Goal: Information Seeking & Learning: Learn about a topic

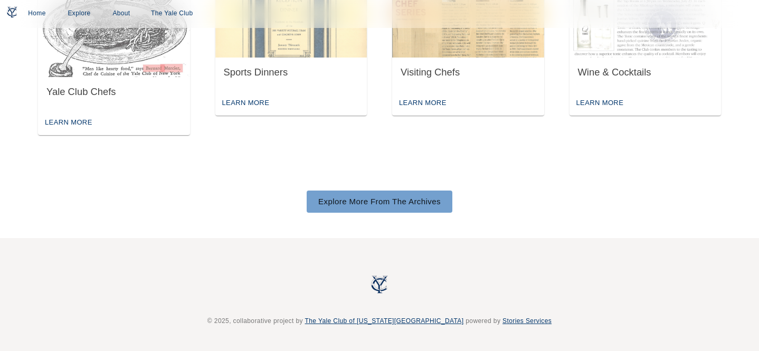
scroll to position [626, 0]
click at [385, 203] on link "Explore More From The Archives" at bounding box center [380, 202] width 146 height 22
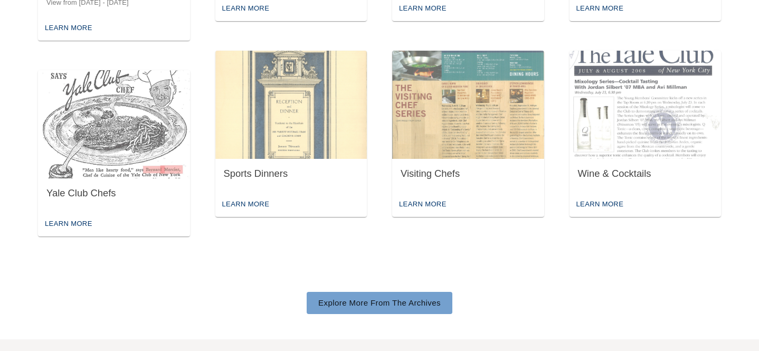
scroll to position [533, 0]
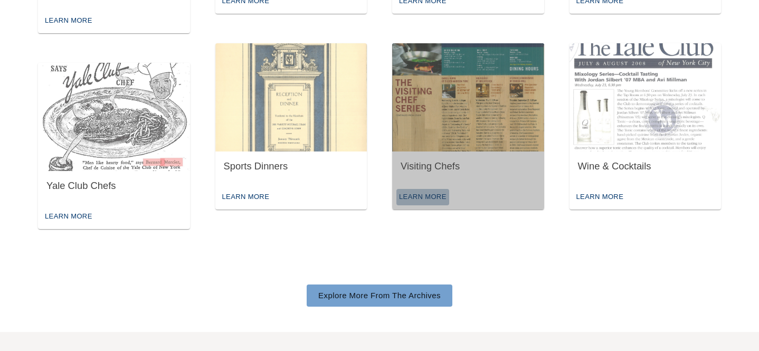
click at [423, 196] on div "Learn More" at bounding box center [423, 197] width 53 height 16
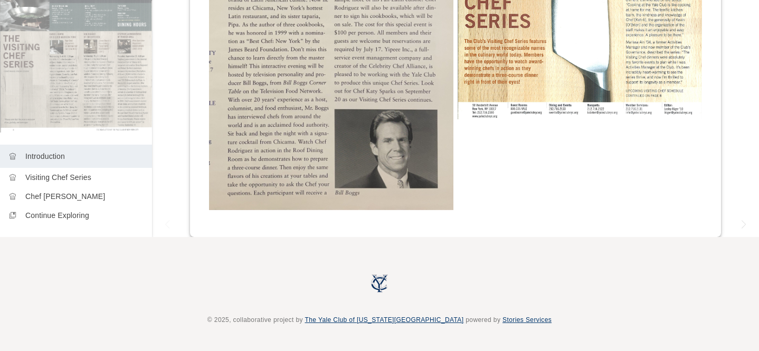
scroll to position [114, 0]
click at [102, 183] on p "Visiting Chef Series" at bounding box center [84, 179] width 118 height 11
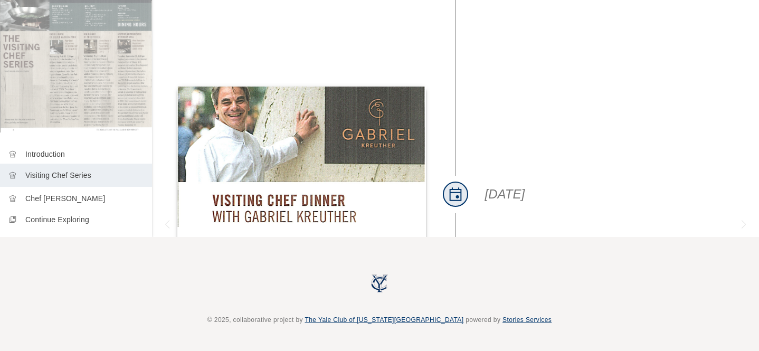
scroll to position [114, 0]
click at [87, 203] on p "Chef [PERSON_NAME]" at bounding box center [84, 198] width 118 height 11
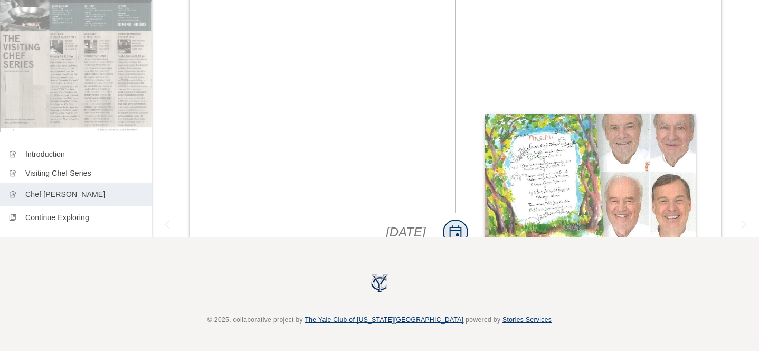
scroll to position [114, 0]
click at [58, 223] on div "collections_bookmark Continue Exploring" at bounding box center [76, 217] width 152 height 23
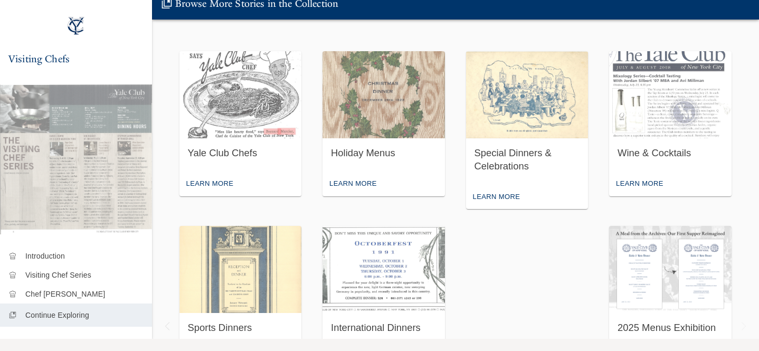
scroll to position [6, 0]
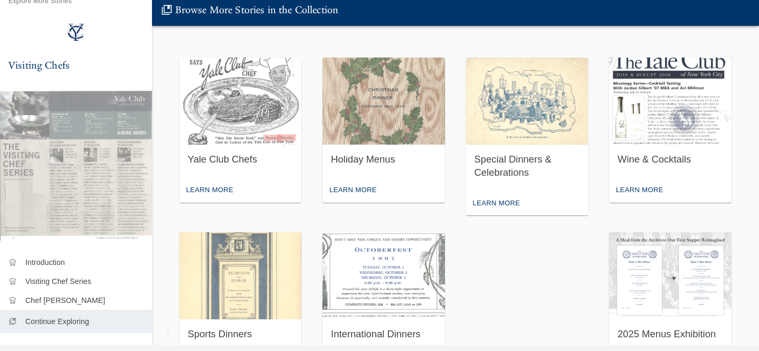
click at [634, 120] on img "button" at bounding box center [670, 101] width 123 height 87
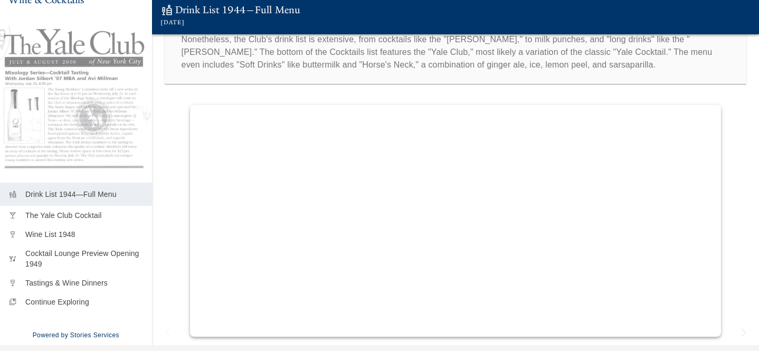
scroll to position [65, 0]
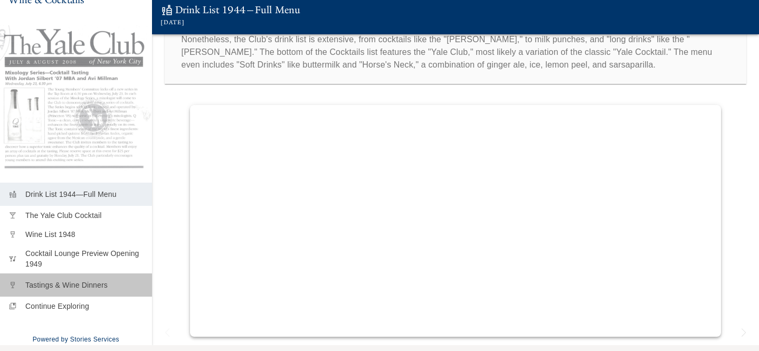
click at [78, 283] on p "Tastings & Wine Dinners" at bounding box center [84, 285] width 118 height 11
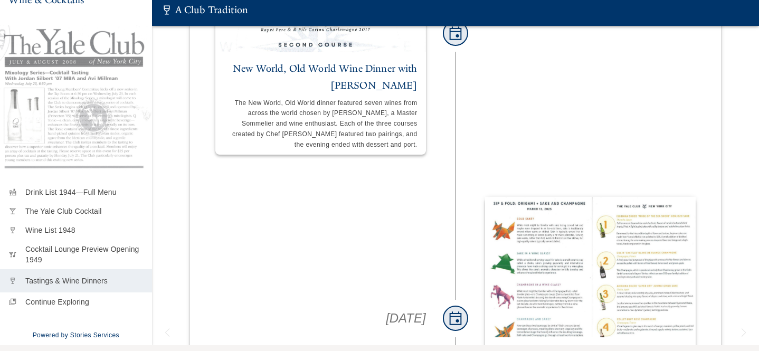
scroll to position [5094, 0]
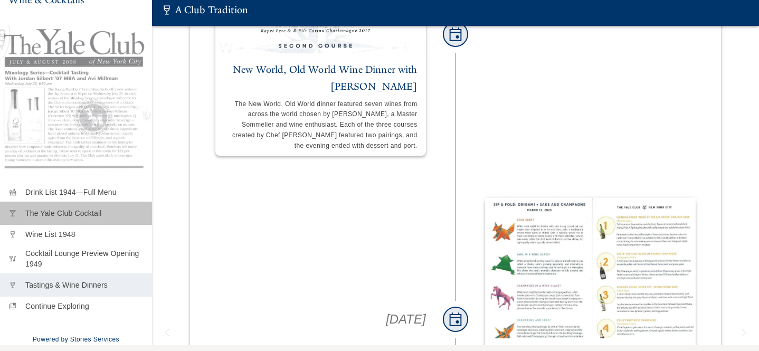
click at [80, 210] on p "The Yale Club Cocktail" at bounding box center [84, 213] width 118 height 11
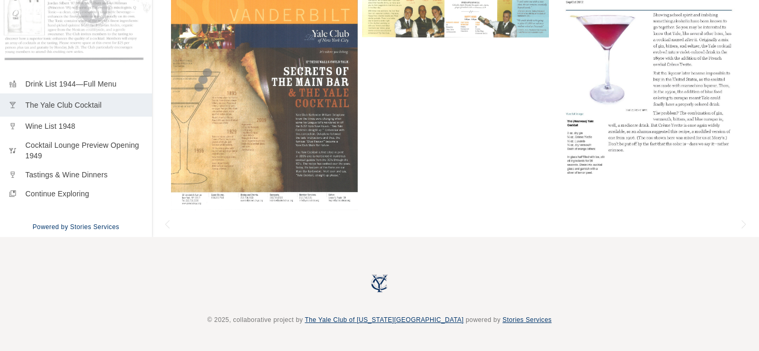
scroll to position [114, 0]
click at [91, 196] on p "Continue Exploring" at bounding box center [84, 196] width 118 height 11
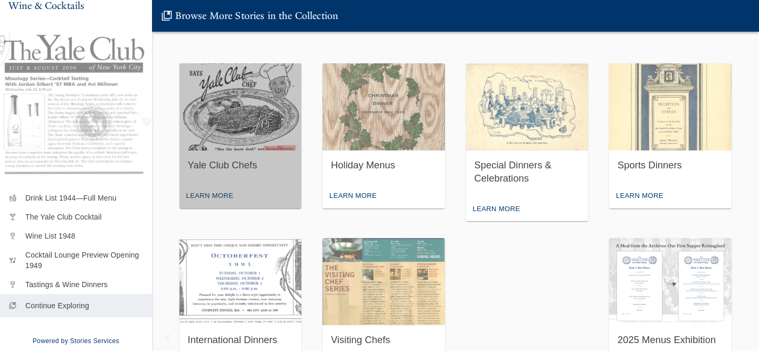
click at [280, 136] on img "button" at bounding box center [241, 106] width 123 height 87
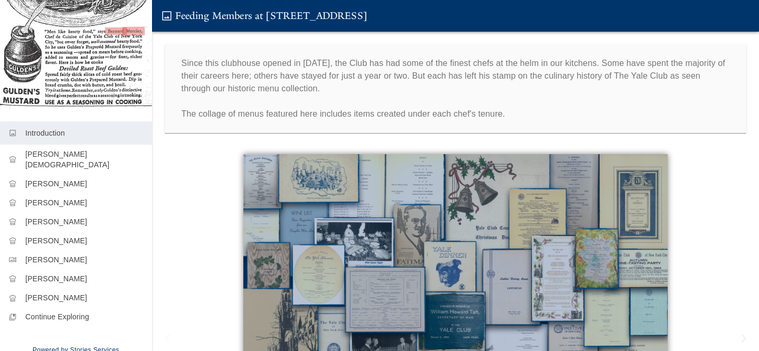
scroll to position [221, 0]
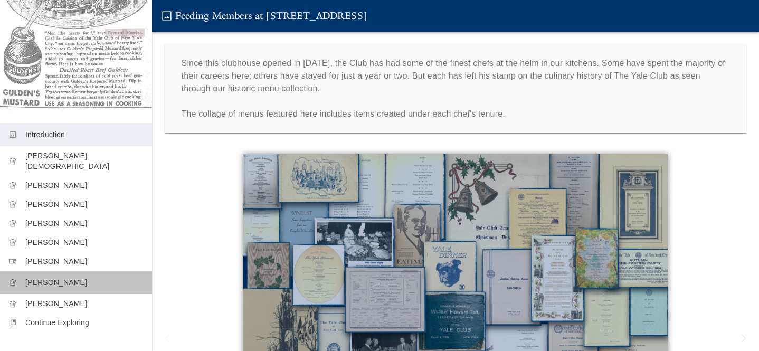
click at [70, 277] on p "[PERSON_NAME]" at bounding box center [84, 282] width 118 height 11
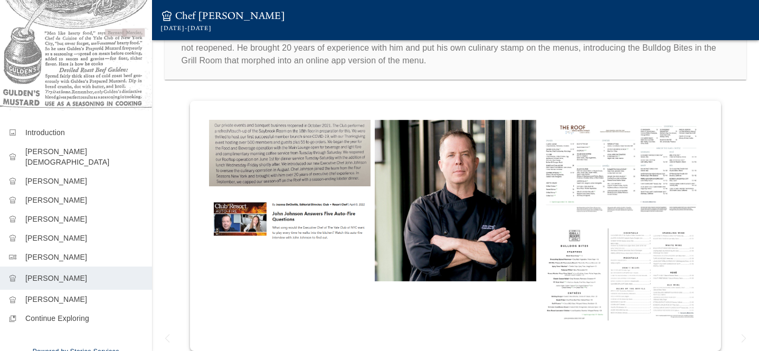
scroll to position [36, 0]
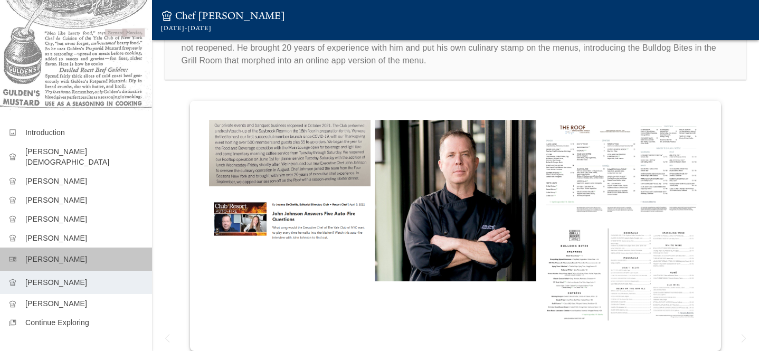
click at [83, 254] on p "[PERSON_NAME]" at bounding box center [84, 259] width 118 height 11
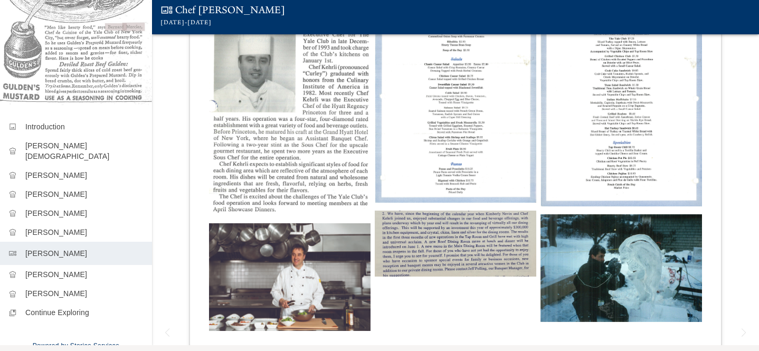
scroll to position [9, 0]
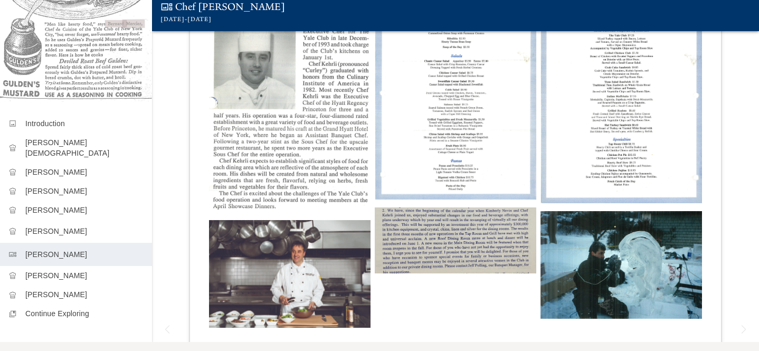
click at [55, 226] on p "[PERSON_NAME]" at bounding box center [84, 231] width 118 height 11
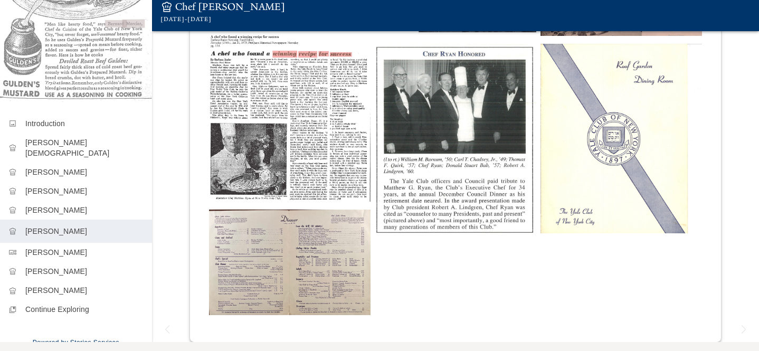
scroll to position [218, 0]
click at [60, 287] on p "[PERSON_NAME]" at bounding box center [84, 292] width 118 height 11
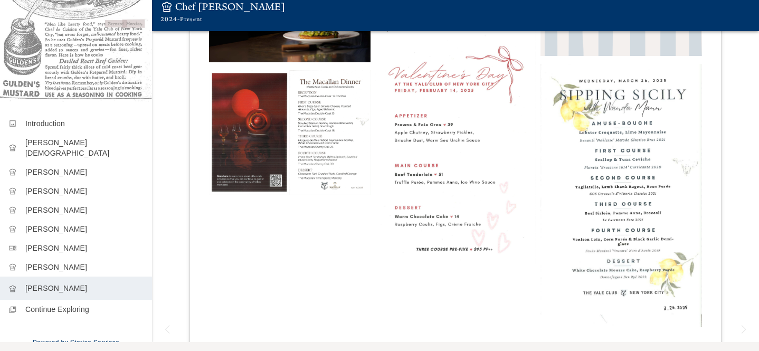
scroll to position [363, 0]
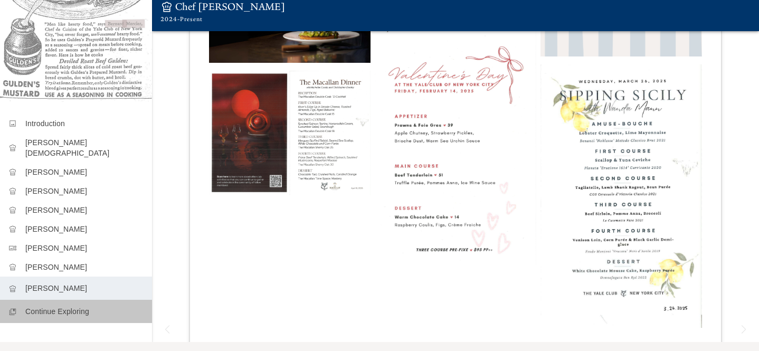
click at [75, 306] on p "Continue Exploring" at bounding box center [84, 311] width 118 height 11
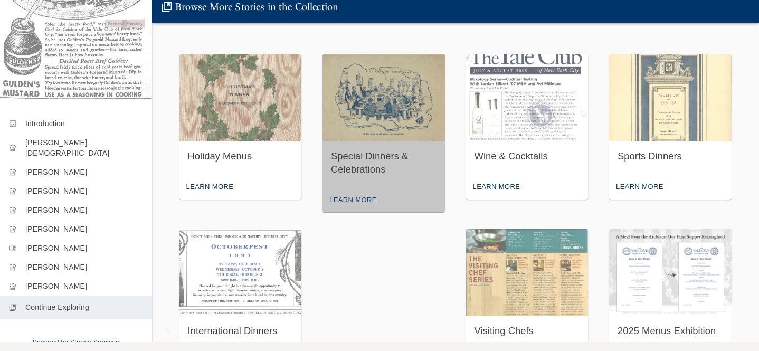
click at [370, 116] on img "button" at bounding box center [384, 97] width 123 height 87
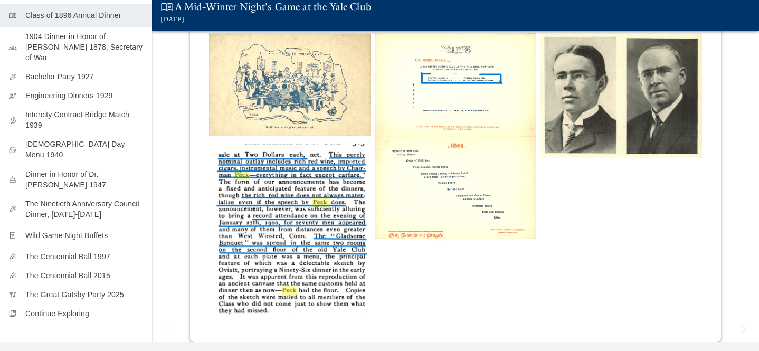
scroll to position [192, 0]
click at [101, 231] on p "Wild Game Night Buffets" at bounding box center [84, 236] width 118 height 11
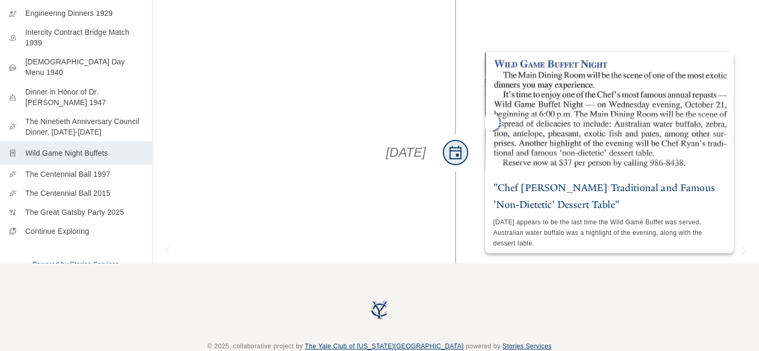
scroll to position [110, 0]
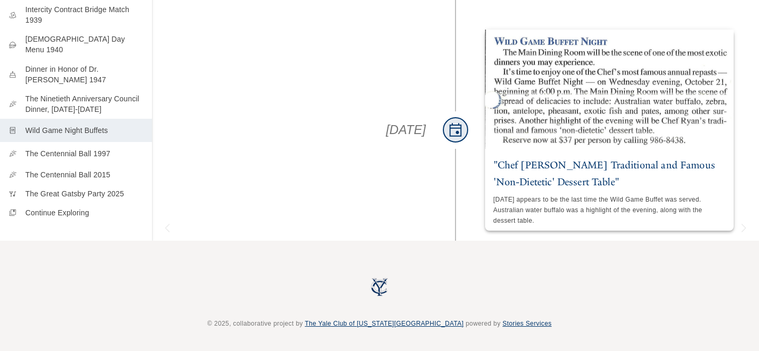
click at [98, 148] on p "The Centennial Ball 1997" at bounding box center [84, 153] width 118 height 11
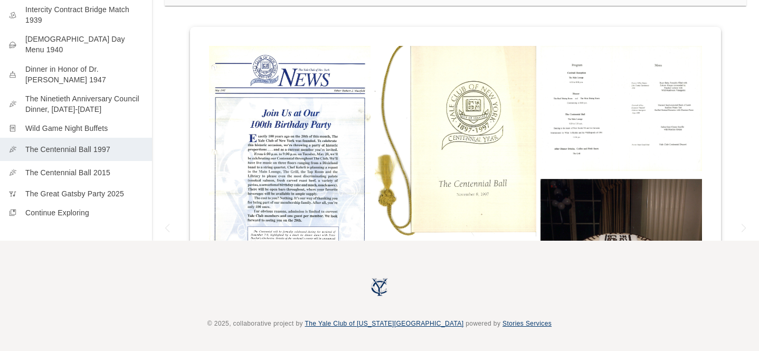
click at [103, 167] on p "The Centennial Ball 2015" at bounding box center [84, 172] width 118 height 11
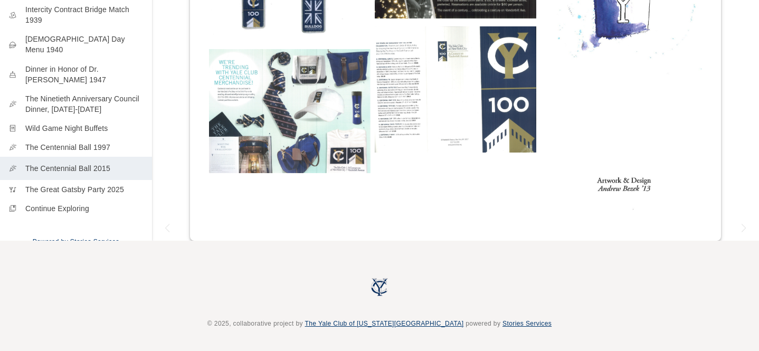
scroll to position [889, 0]
click at [83, 186] on p "The Great Gatsby Party 2025" at bounding box center [84, 191] width 118 height 11
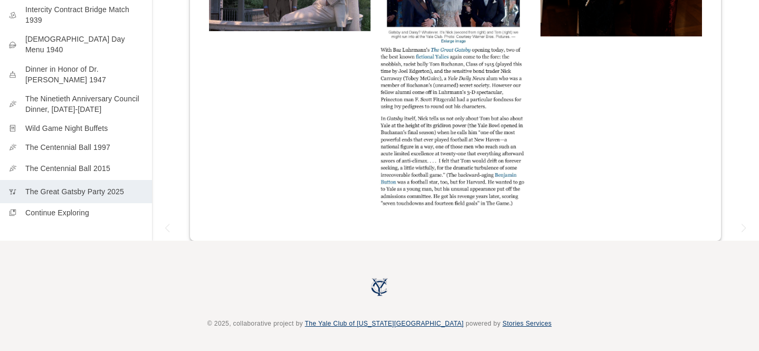
scroll to position [694, 0]
click at [63, 205] on p "Continue Exploring" at bounding box center [84, 210] width 118 height 11
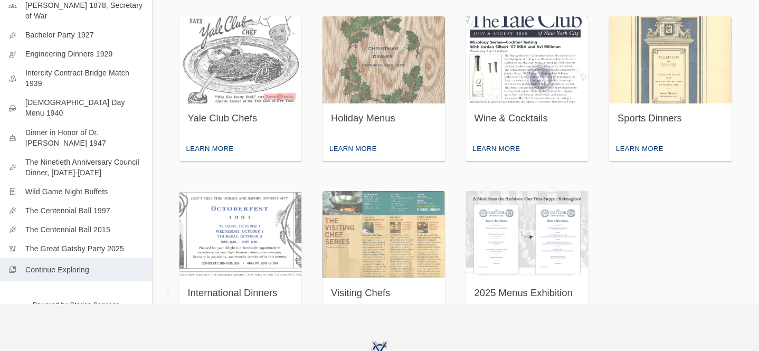
scroll to position [36, 0]
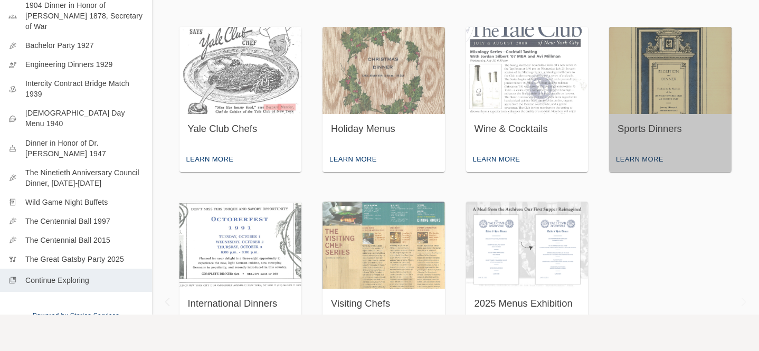
click at [669, 76] on img "button" at bounding box center [670, 70] width 123 height 87
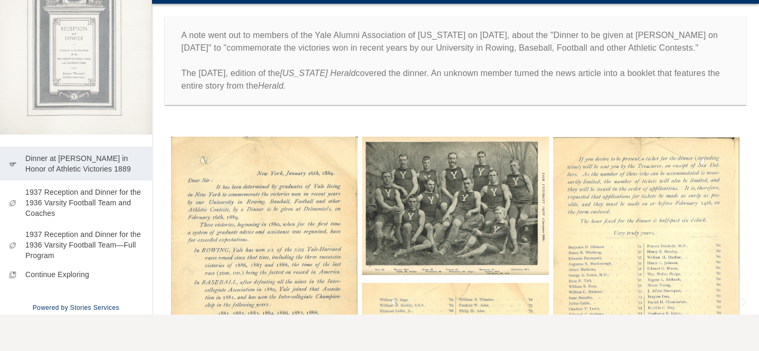
scroll to position [121, 0]
click at [54, 275] on p "Continue Exploring" at bounding box center [84, 273] width 118 height 11
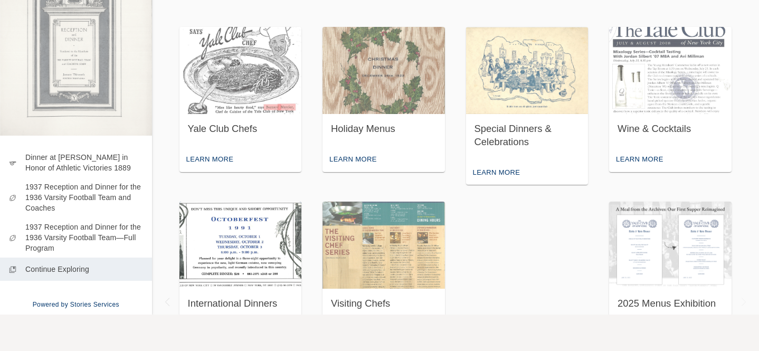
click at [263, 259] on img "button" at bounding box center [241, 245] width 123 height 87
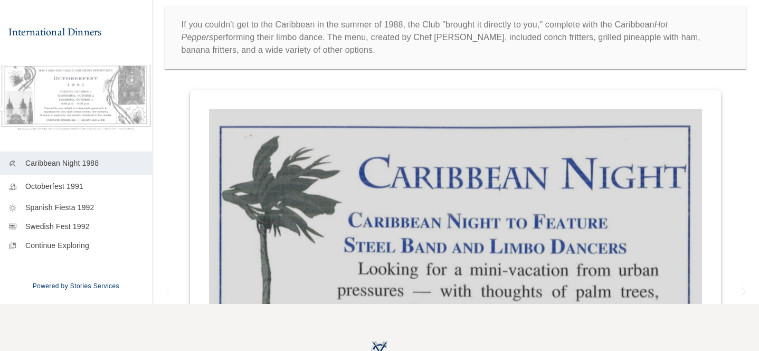
scroll to position [48, 0]
click at [73, 243] on p "Continue Exploring" at bounding box center [84, 243] width 118 height 11
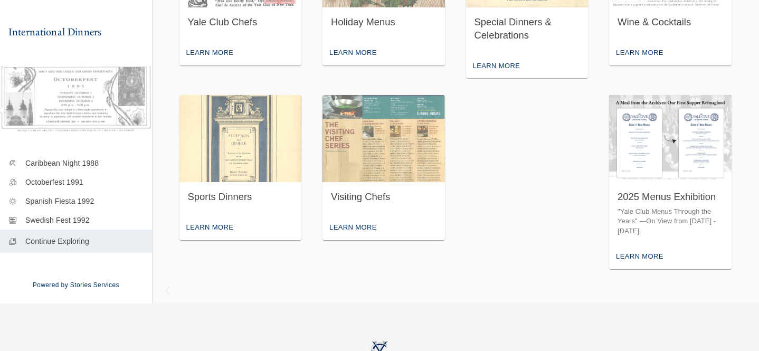
scroll to position [96, 0]
click at [681, 149] on img "button" at bounding box center [670, 138] width 123 height 87
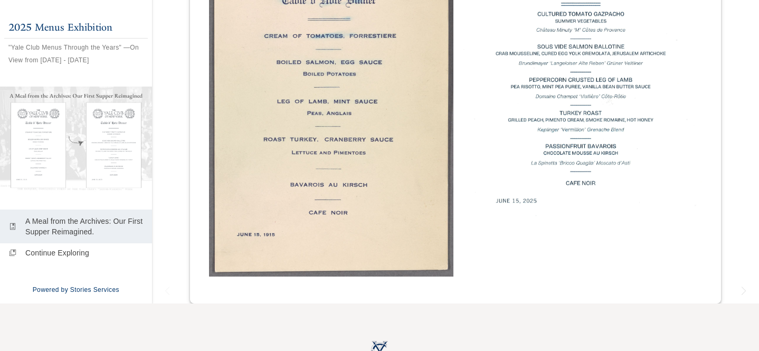
scroll to position [340, 0]
click at [60, 256] on p "Continue Exploring" at bounding box center [84, 252] width 118 height 11
